Goal: Task Accomplishment & Management: Manage account settings

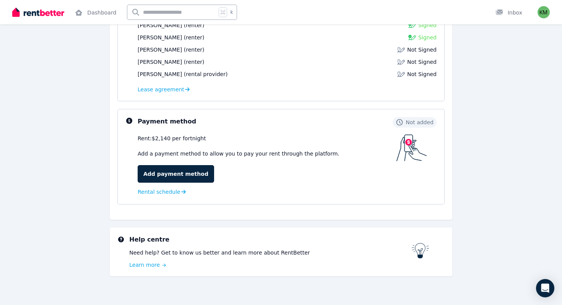
scroll to position [174, 0]
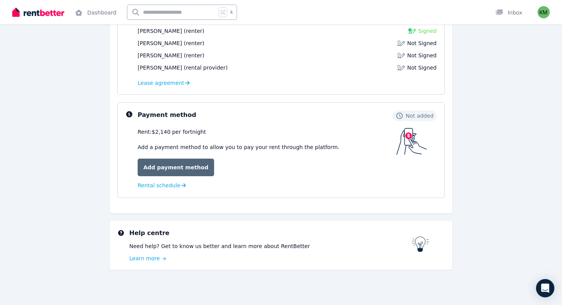
click at [186, 163] on link "Add payment method" at bounding box center [176, 168] width 76 height 18
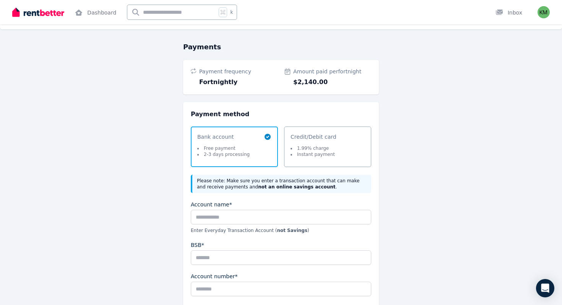
scroll to position [18, 0]
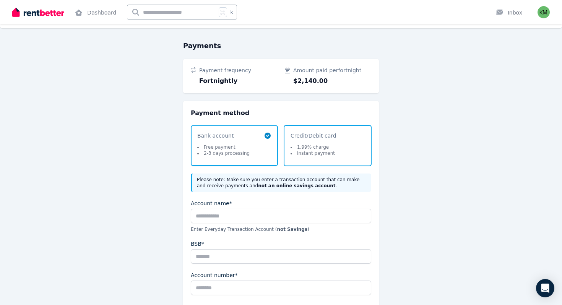
click at [329, 149] on li "1.99% charge" at bounding box center [312, 147] width 44 height 6
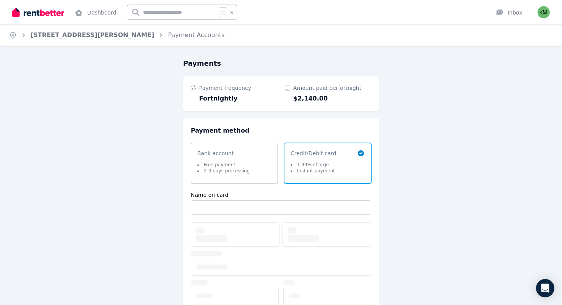
scroll to position [0, 0]
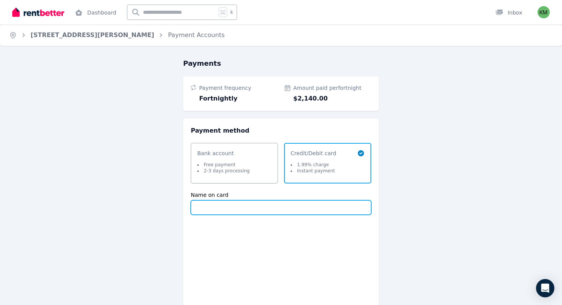
click at [312, 207] on input "Name on card" at bounding box center [281, 207] width 180 height 15
type input "**********"
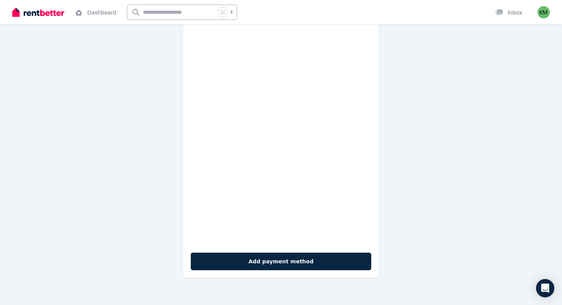
scroll to position [225, 0]
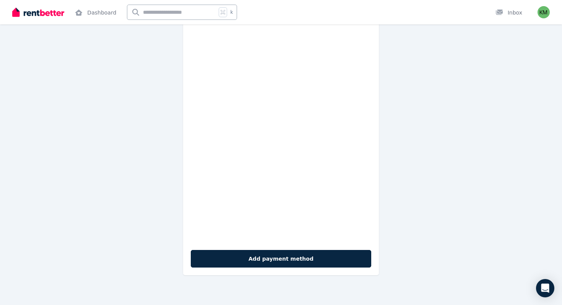
click at [296, 268] on div "**********" at bounding box center [281, 84] width 196 height 381
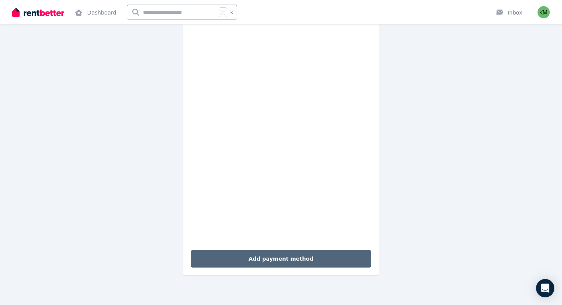
click at [297, 261] on button "Add payment method" at bounding box center [281, 259] width 180 height 18
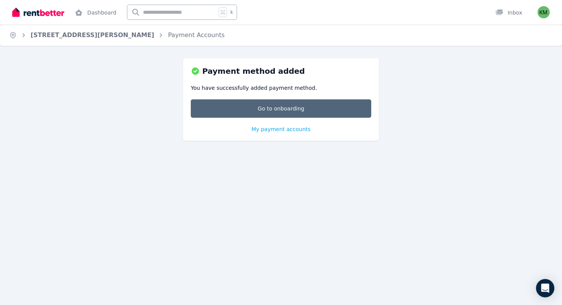
click at [293, 112] on link "Go to onboarding" at bounding box center [281, 108] width 180 height 18
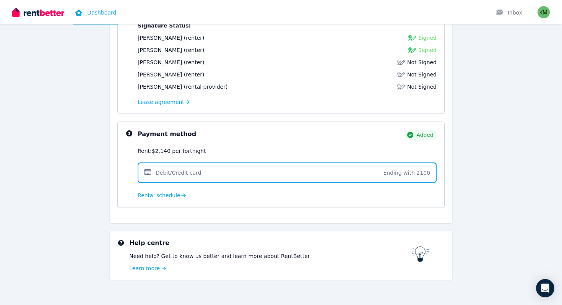
scroll to position [165, 0]
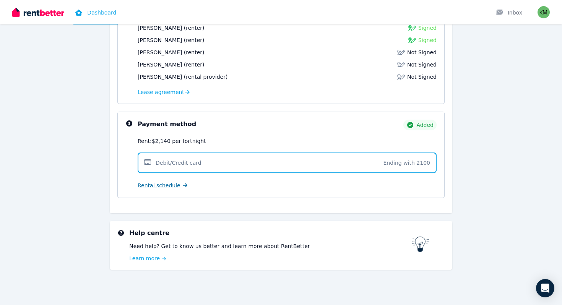
click at [183, 184] on icon at bounding box center [185, 185] width 5 height 5
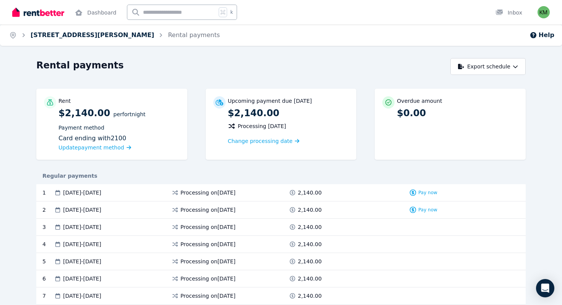
click at [61, 35] on link "[STREET_ADDRESS][PERSON_NAME]" at bounding box center [92, 34] width 123 height 7
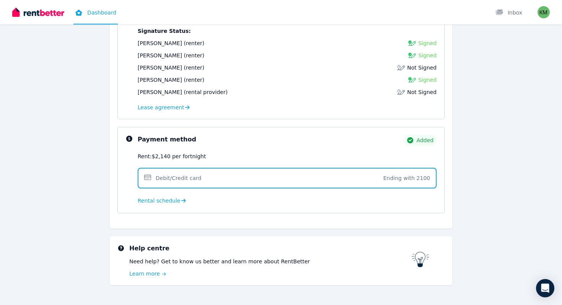
scroll to position [146, 0]
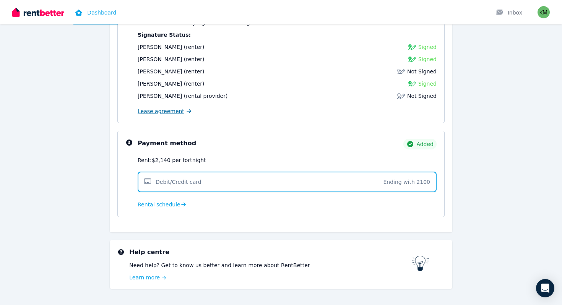
click at [175, 113] on span "Lease agreement" at bounding box center [161, 111] width 47 height 8
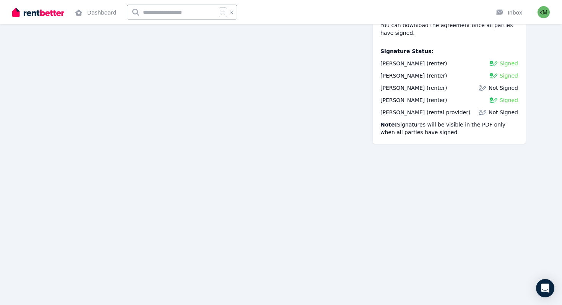
scroll to position [3658, 0]
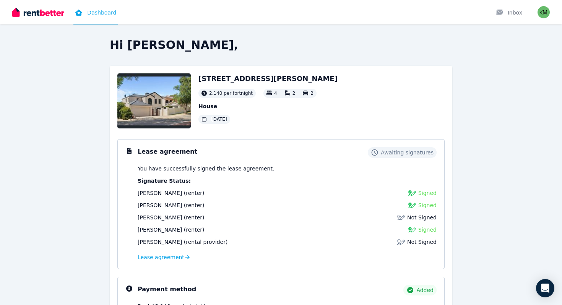
click at [241, 78] on h2 "[STREET_ADDRESS][PERSON_NAME]" at bounding box center [267, 78] width 139 height 11
click at [171, 101] on img at bounding box center [153, 100] width 73 height 55
click at [230, 94] on span "2,140 per fortnight" at bounding box center [231, 93] width 44 height 6
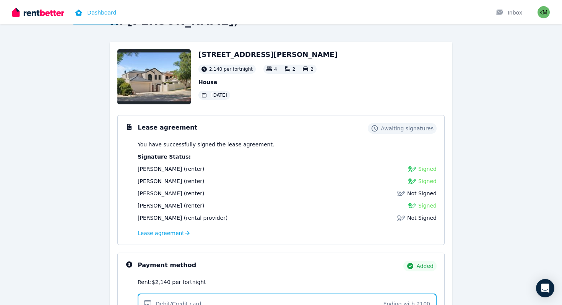
scroll to position [24, 0]
click at [245, 53] on h2 "[STREET_ADDRESS][PERSON_NAME]" at bounding box center [267, 55] width 139 height 11
click at [232, 68] on span "2,140 per fortnight" at bounding box center [231, 69] width 44 height 6
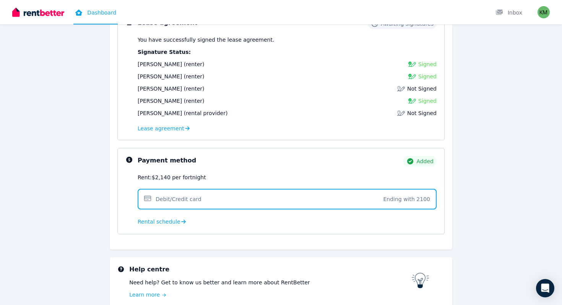
scroll to position [165, 0]
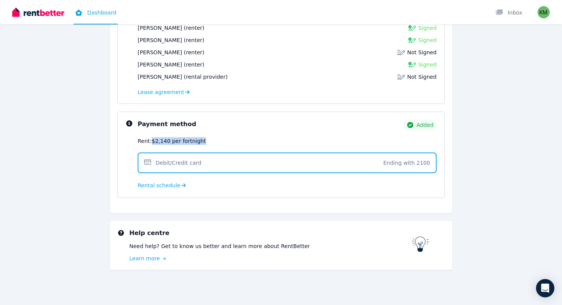
drag, startPoint x: 203, startPoint y: 139, endPoint x: 152, endPoint y: 141, distance: 50.5
click at [152, 141] on div "Rent: $2,140 per fortnight" at bounding box center [287, 141] width 299 height 8
click at [165, 186] on span "Rental schedule" at bounding box center [159, 185] width 43 height 8
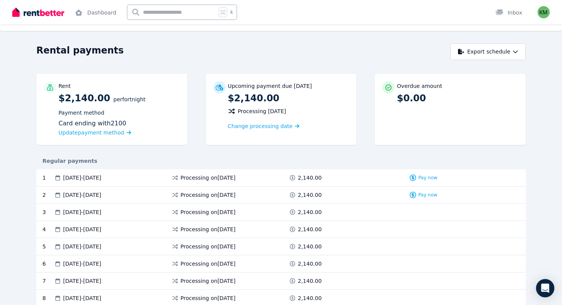
scroll to position [16, 0]
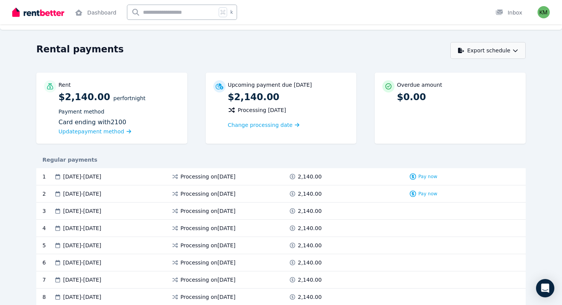
click at [505, 50] on button "Export schedule" at bounding box center [487, 50] width 75 height 17
click at [383, 52] on div "Rental payments" at bounding box center [241, 50] width 410 height 15
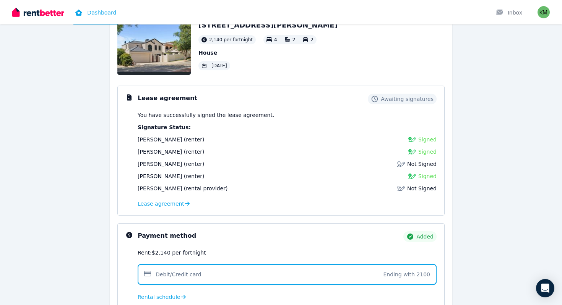
scroll to position [54, 0]
click at [178, 204] on span "Lease agreement" at bounding box center [161, 203] width 47 height 8
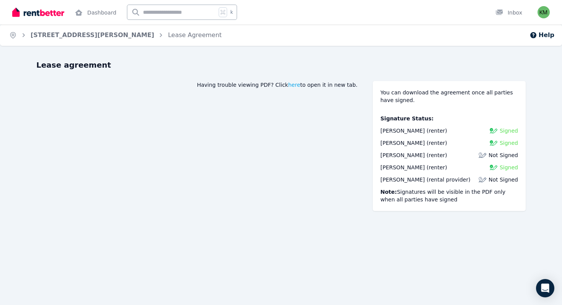
click at [16, 15] on img at bounding box center [38, 11] width 52 height 11
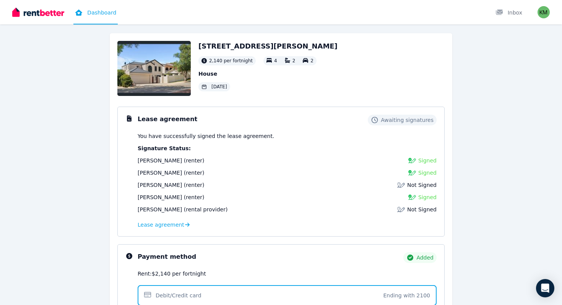
scroll to position [31, 0]
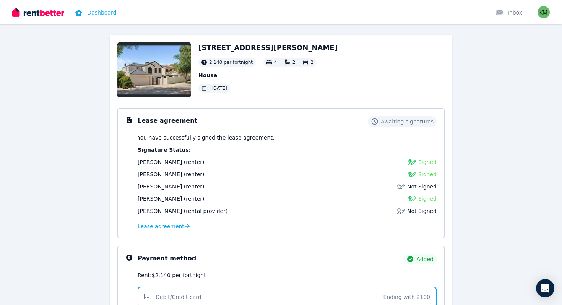
click at [149, 185] on span "[PERSON_NAME]" at bounding box center [160, 186] width 44 height 6
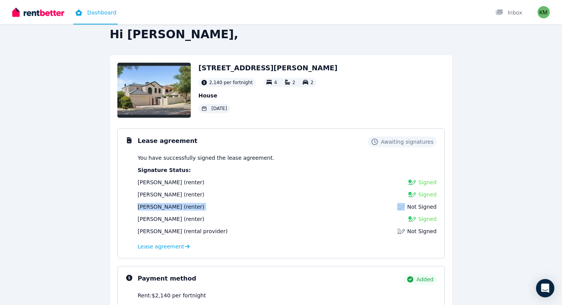
scroll to position [0, 0]
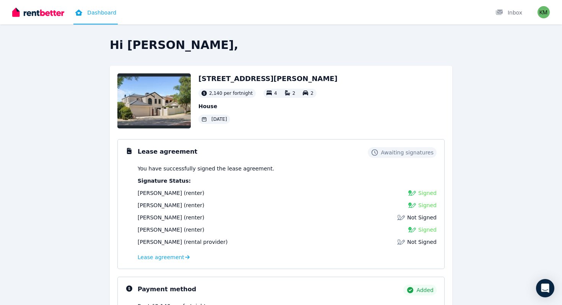
click at [228, 94] on span "2,140 per fortnight" at bounding box center [231, 93] width 44 height 6
click at [215, 79] on h2 "[STREET_ADDRESS][PERSON_NAME]" at bounding box center [267, 78] width 139 height 11
click at [544, 12] on img "button" at bounding box center [543, 12] width 12 height 12
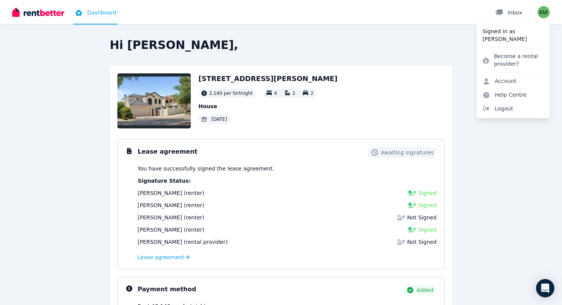
click at [517, 10] on div "Inbox" at bounding box center [508, 13] width 27 height 8
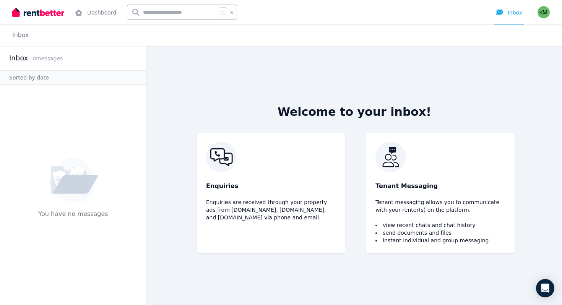
click at [49, 13] on img at bounding box center [38, 11] width 52 height 11
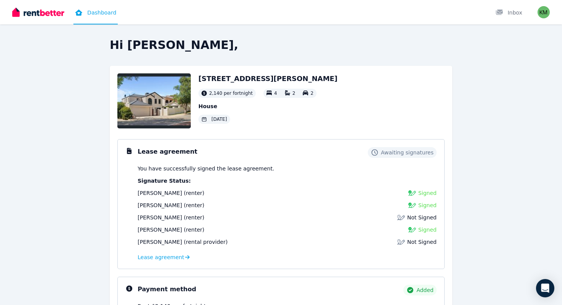
click at [40, 17] on img at bounding box center [38, 11] width 52 height 11
